Goal: Transaction & Acquisition: Purchase product/service

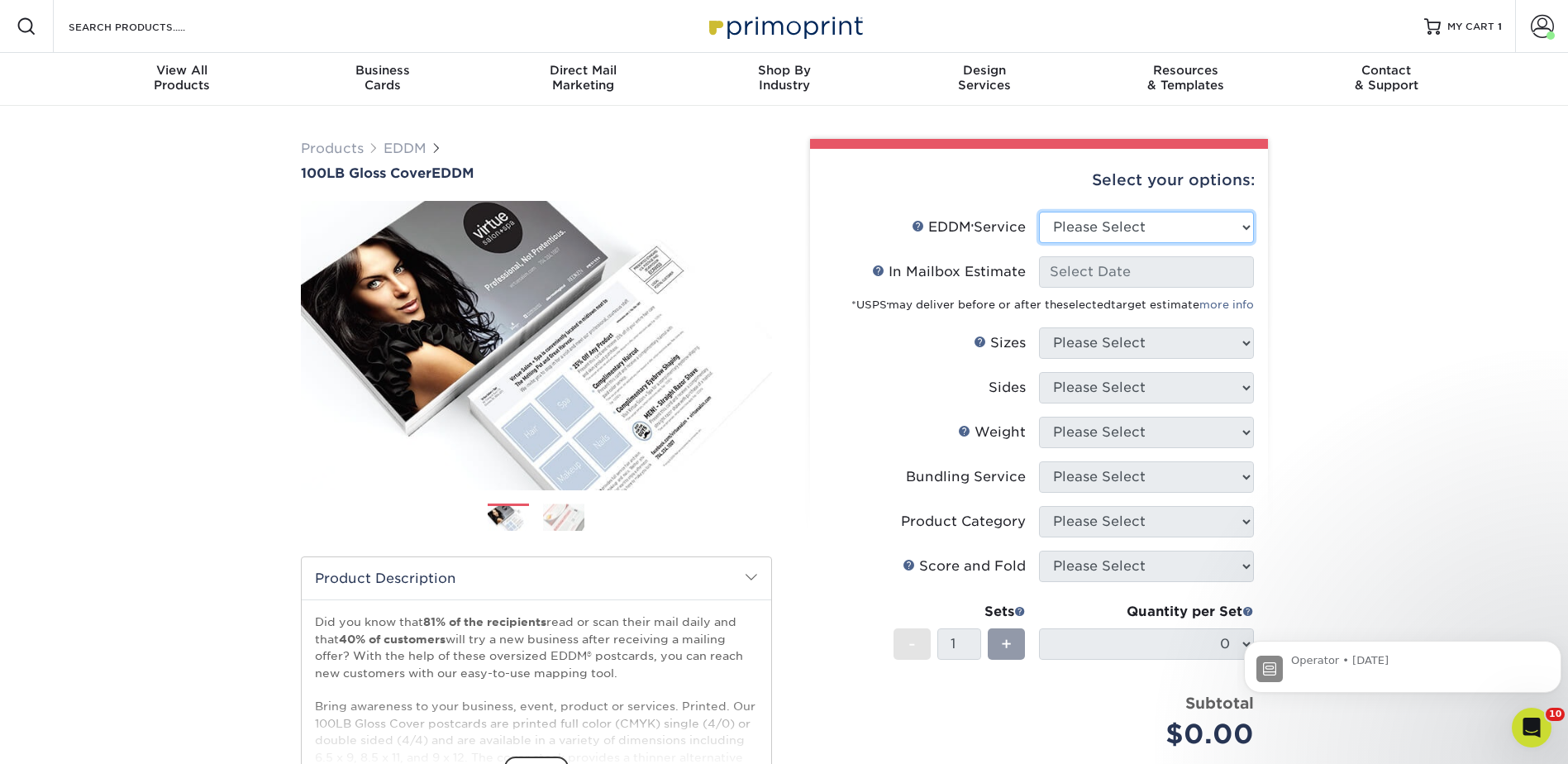
click at [1103, 218] on select "Please Select Full Service Print Only" at bounding box center [1146, 227] width 215 height 31
select select "full_service"
click at [1039, 211] on select "Please Select Full Service Print Only" at bounding box center [1146, 227] width 215 height 31
select select "-1"
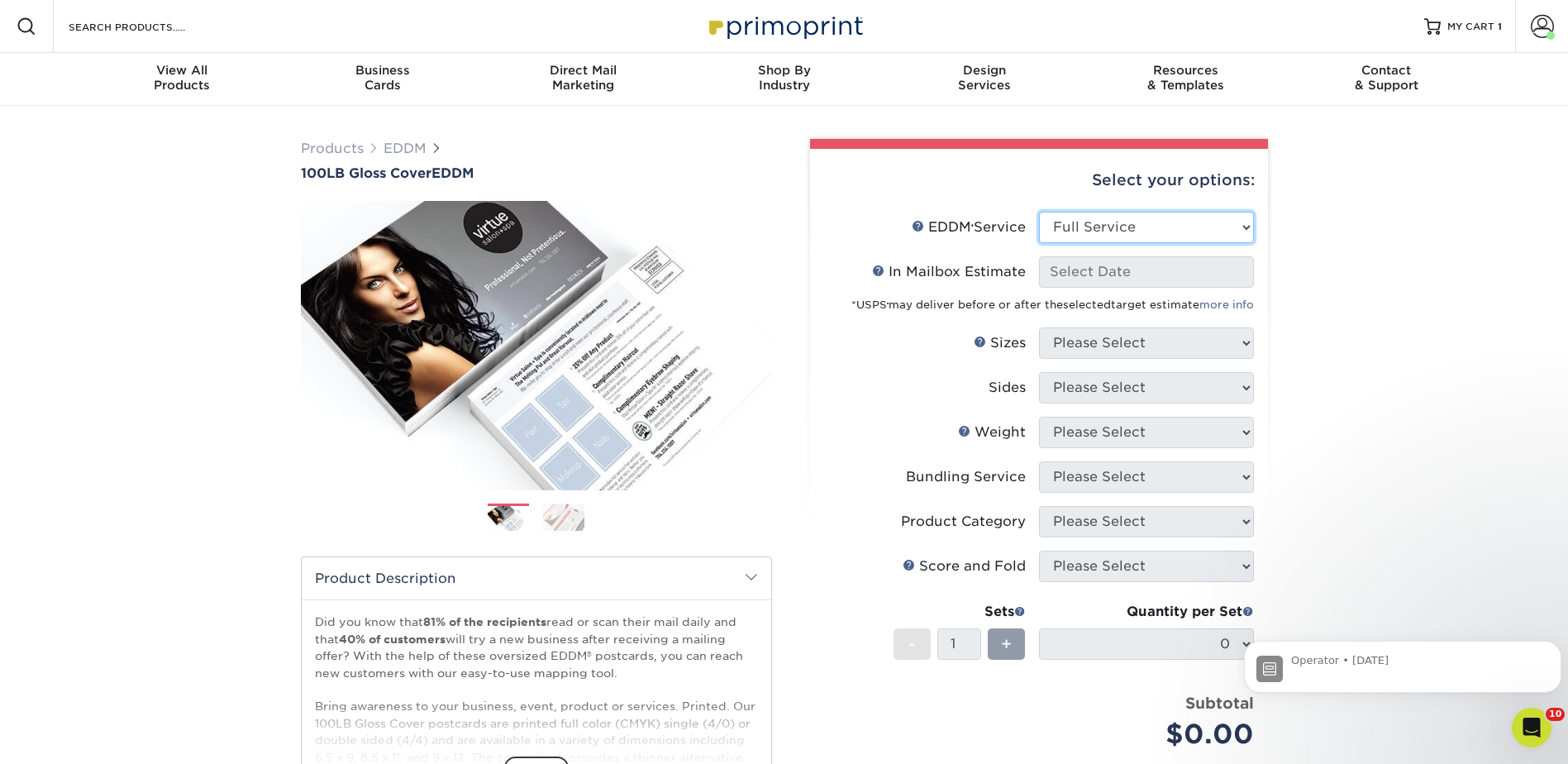
select select "-1"
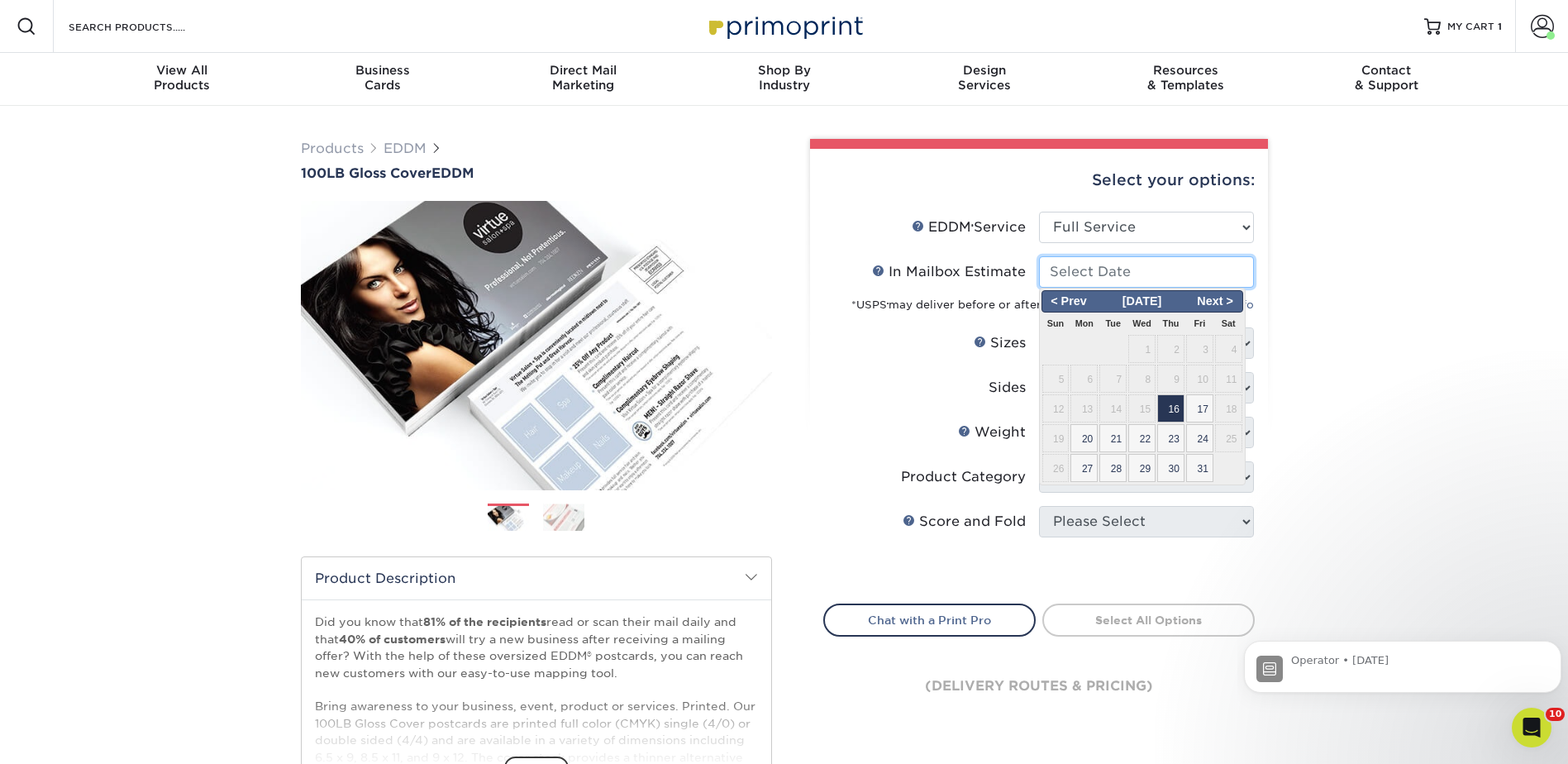
click at [1097, 266] on input "In Mailbox Estimate Help In Mailbox Estimate" at bounding box center [1146, 272] width 215 height 31
click at [1179, 409] on span "16" at bounding box center [1171, 408] width 28 height 28
type input "2025-10-16"
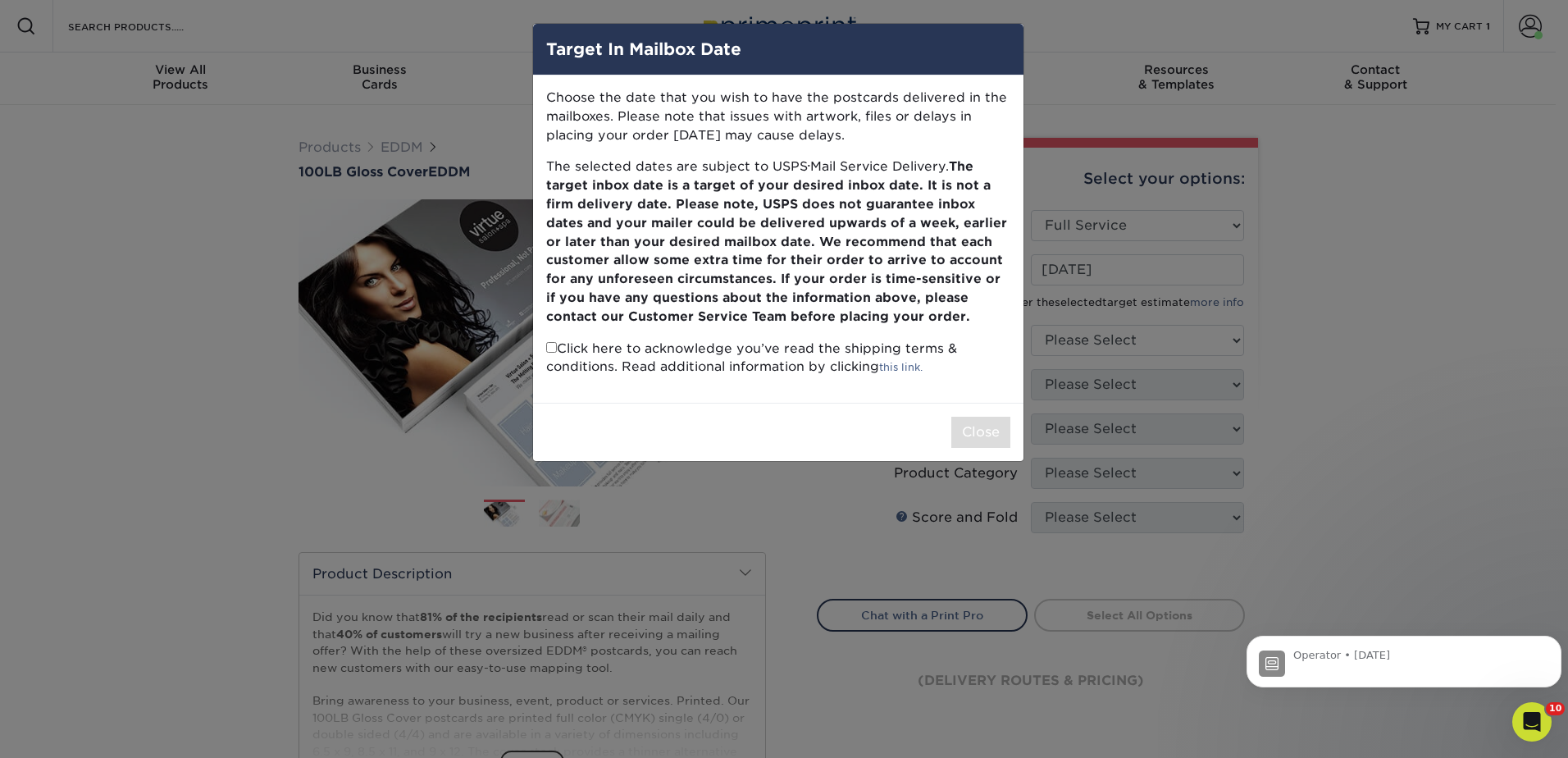
click at [1089, 330] on div "Target In Mailbox Date Choose the date that you wish to have the postcards deli…" at bounding box center [784, 379] width 1568 height 758
click at [1116, 343] on div "Target In Mailbox Date Choose the date that you wish to have the postcards deli…" at bounding box center [784, 379] width 1568 height 758
click at [550, 342] on input "checkbox" at bounding box center [552, 348] width 11 height 11
checkbox input "true"
drag, startPoint x: 982, startPoint y: 434, endPoint x: 1044, endPoint y: 385, distance: 79.0
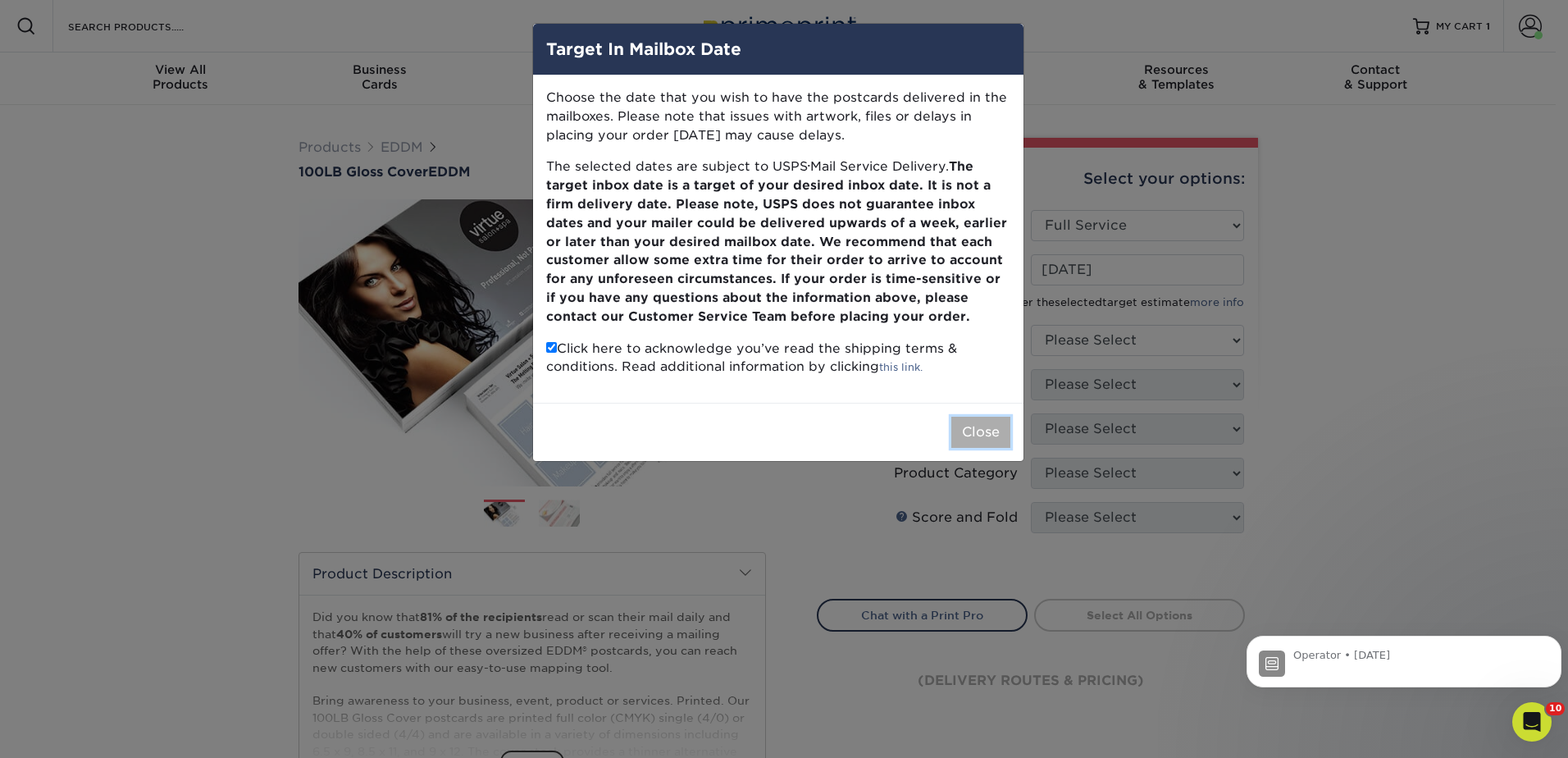
click at [983, 433] on button "Close" at bounding box center [980, 432] width 59 height 31
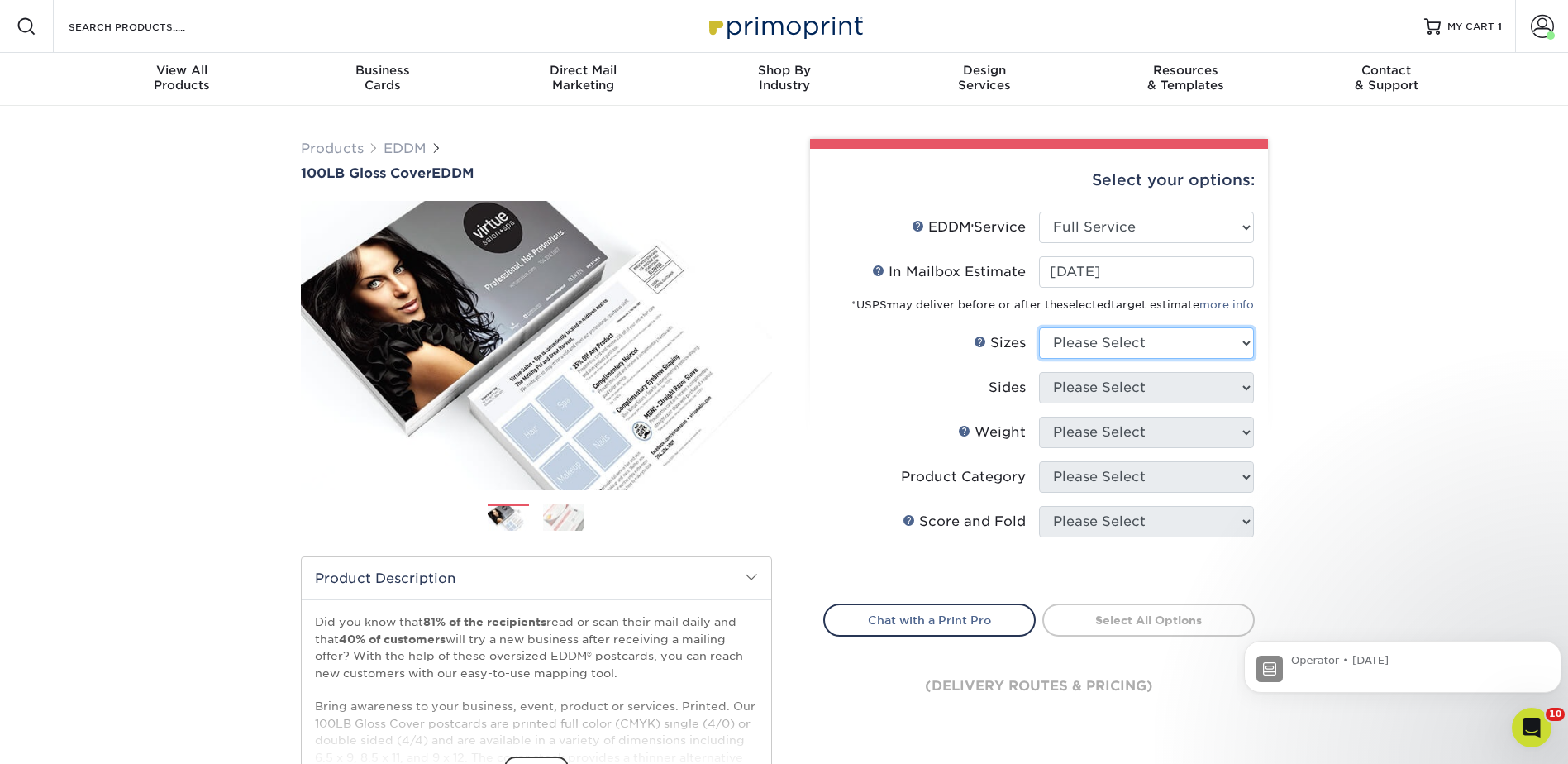
click at [1076, 345] on select "Please Select 4.5" x 12" 6" x 12" 6.5" x 8" 6.5" x 9" 6.5" x 12" 7" x 8.5" 8" x…" at bounding box center [1146, 343] width 215 height 31
drag, startPoint x: 1076, startPoint y: 345, endPoint x: 940, endPoint y: 247, distance: 167.6
click at [1076, 345] on select "Please Select 4.5" x 12" 6" x 12" 6.5" x 8" 6.5" x 9" 6.5" x 12" 7" x 8.5" 8" x…" at bounding box center [1146, 343] width 215 height 31
click at [403, 144] on link "EDDM" at bounding box center [405, 148] width 43 height 16
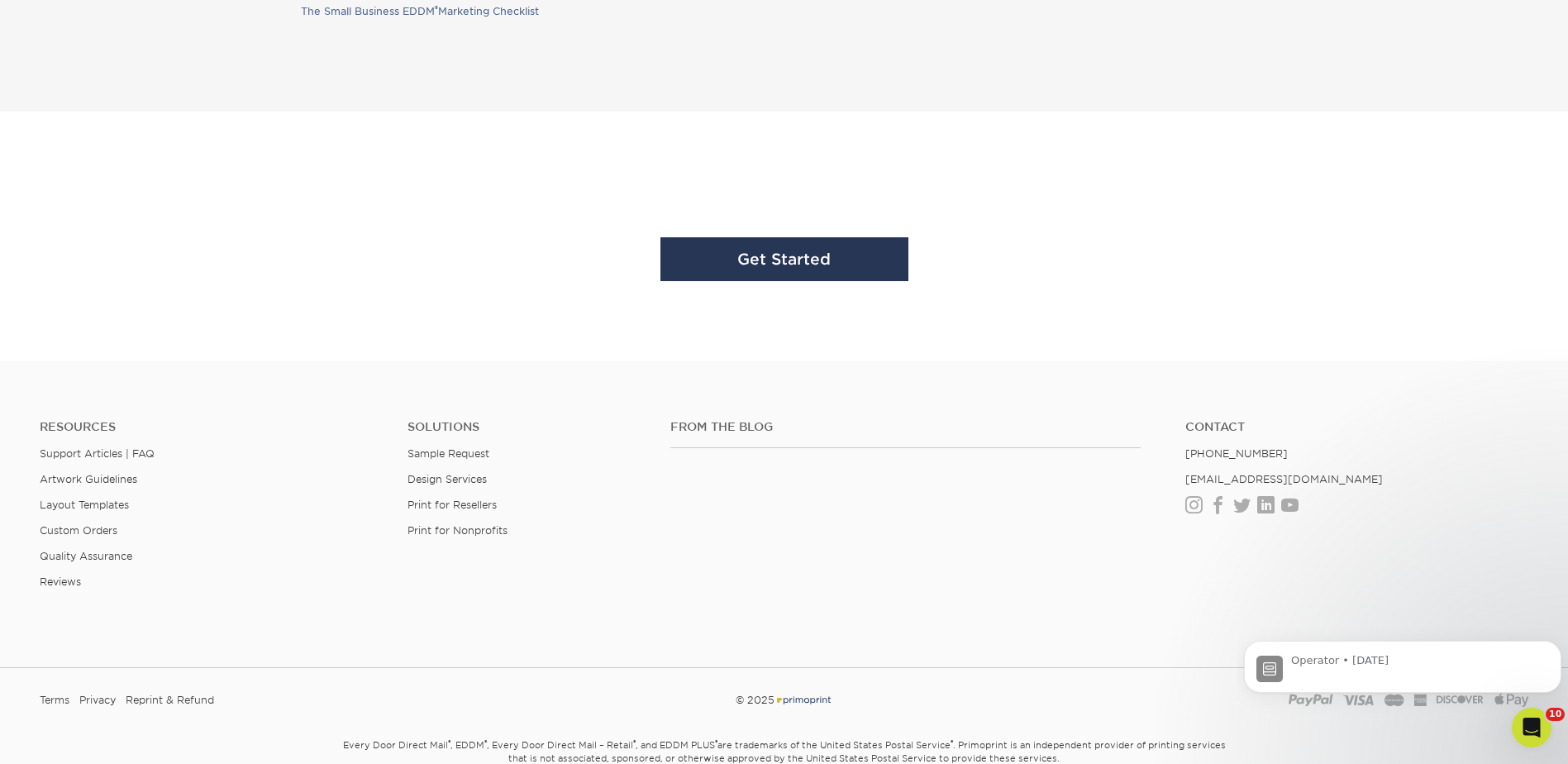
scroll to position [5133, 0]
